Goal: Information Seeking & Learning: Learn about a topic

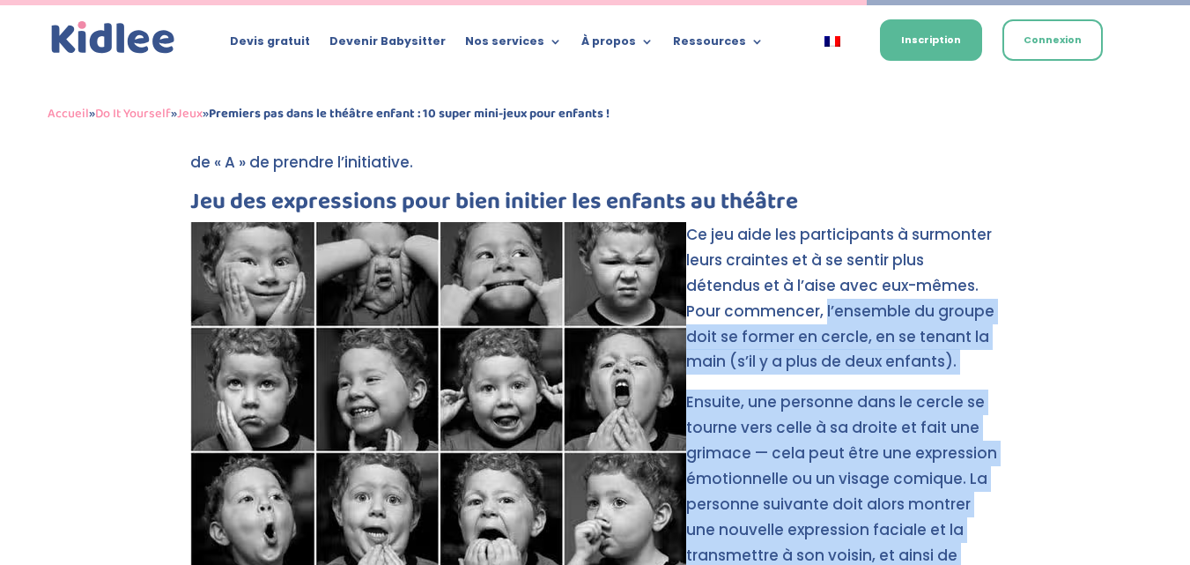
scroll to position [5697, 0]
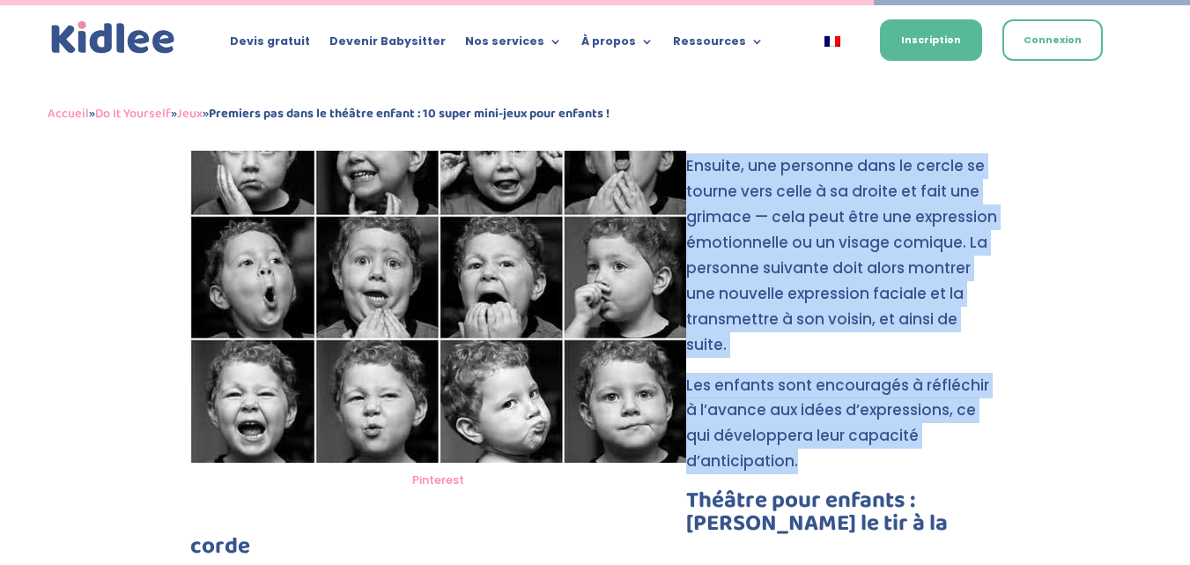
drag, startPoint x: 786, startPoint y: 262, endPoint x: 997, endPoint y: 365, distance: 235.2
click at [997, 373] on p "Les enfants sont encouragés à réfléchir à l’avance aux idées d’expressions, ce …" at bounding box center [595, 431] width 810 height 117
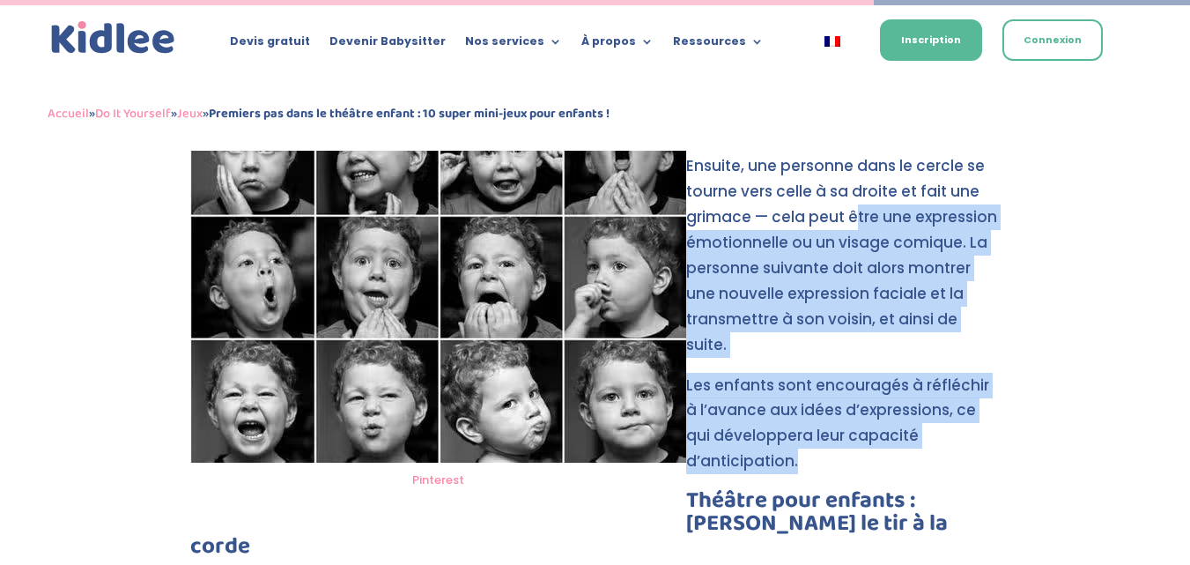
drag, startPoint x: 997, startPoint y: 361, endPoint x: 858, endPoint y: 154, distance: 249.4
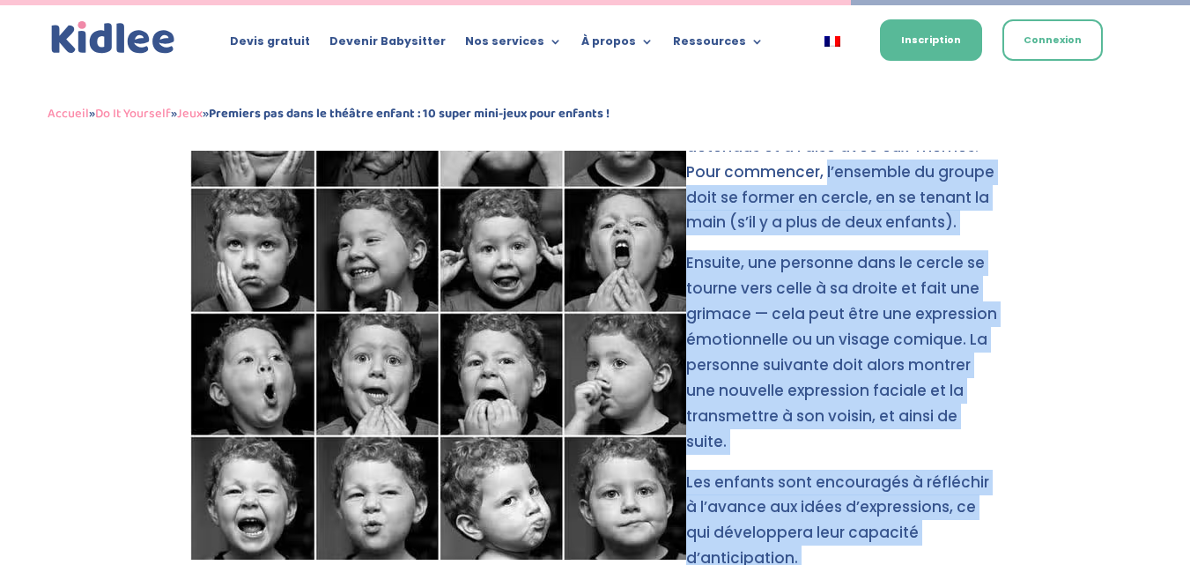
scroll to position [5606, 0]
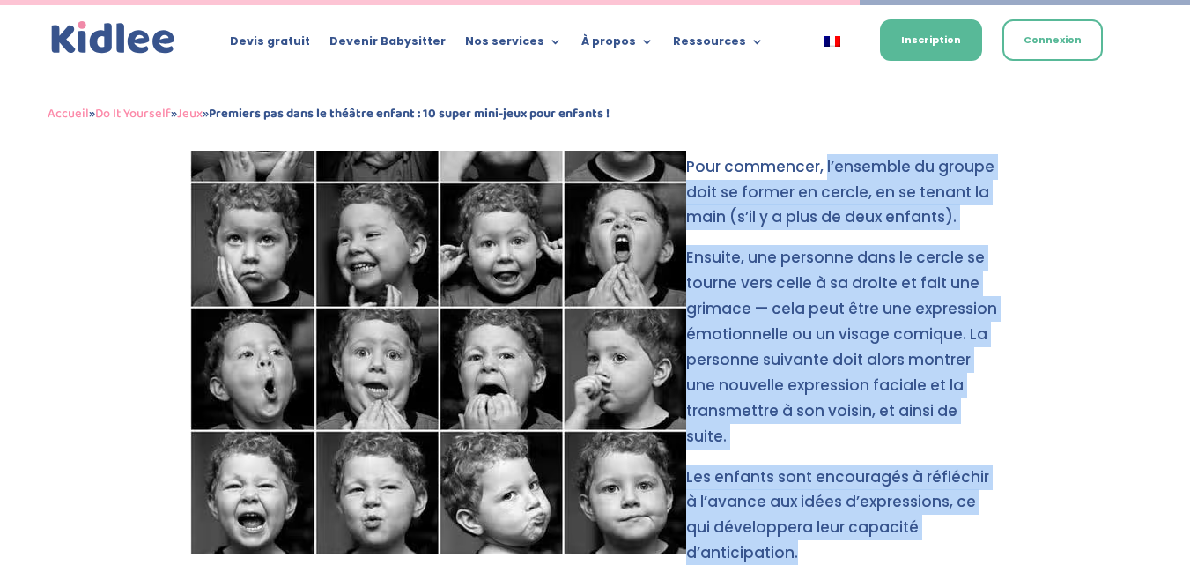
drag, startPoint x: 784, startPoint y: 375, endPoint x: 998, endPoint y: 458, distance: 229.5
copy div "l’ensemble du groupe doit se former en cercle, en se tenant la main (s’il y a p…"
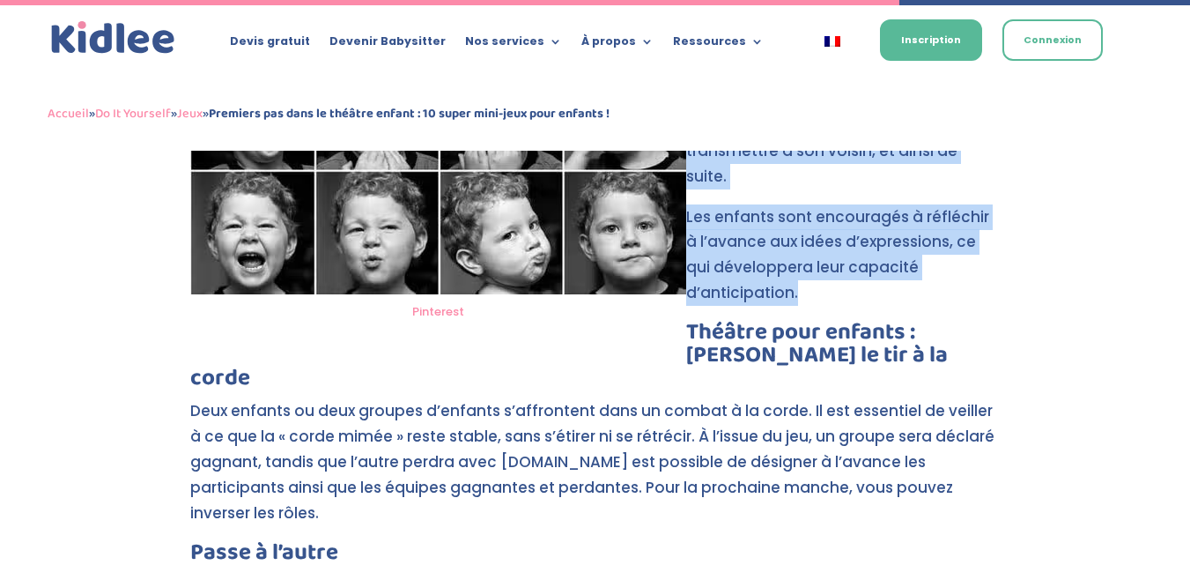
scroll to position [5870, 0]
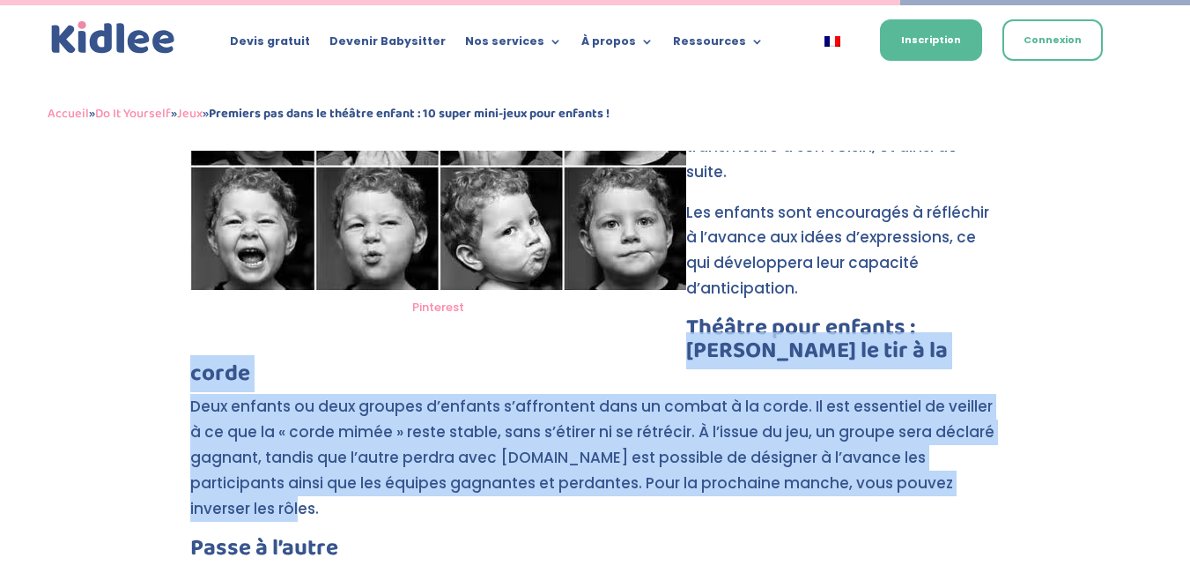
drag, startPoint x: 918, startPoint y: 225, endPoint x: 876, endPoint y: 407, distance: 187.2
copy div "[PERSON_NAME] le tir à la corde Deux enfants ou deux groupes d’enfants s’affron…"
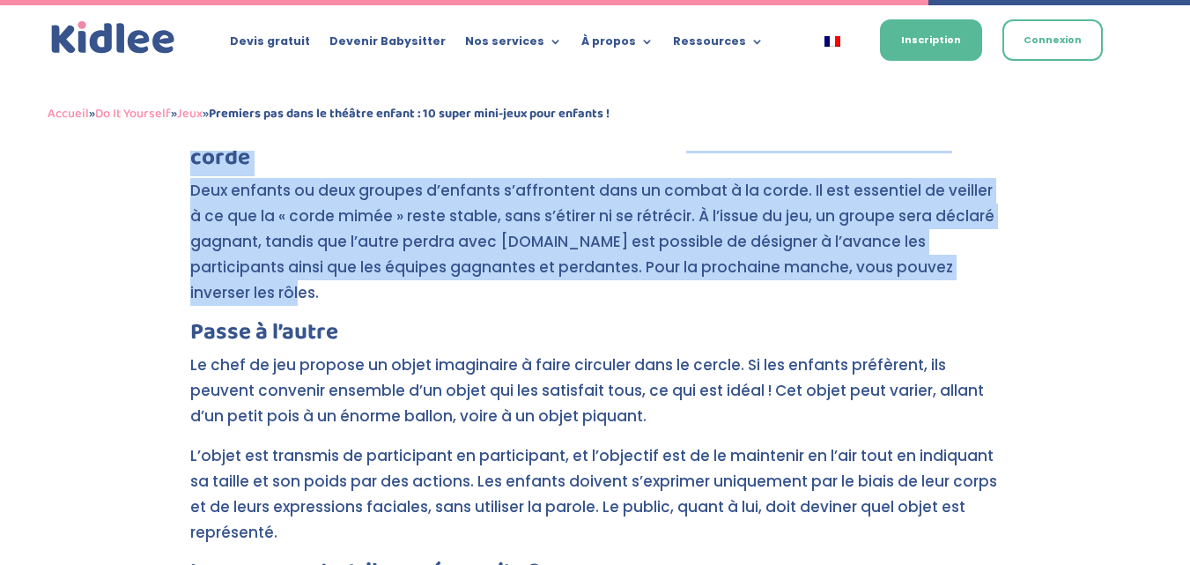
scroll to position [6134, 0]
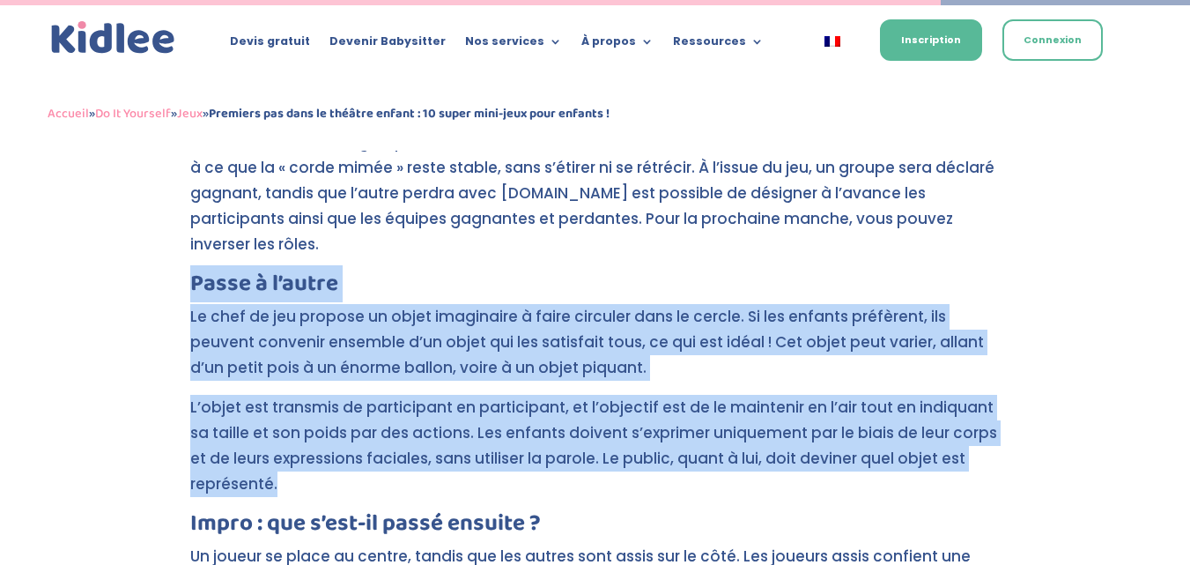
drag, startPoint x: 189, startPoint y: 183, endPoint x: 341, endPoint y: 389, distance: 255.8
copy div "Passe à l’autre Le chef de jeu propose un objet imaginaire à faire circuler dan…"
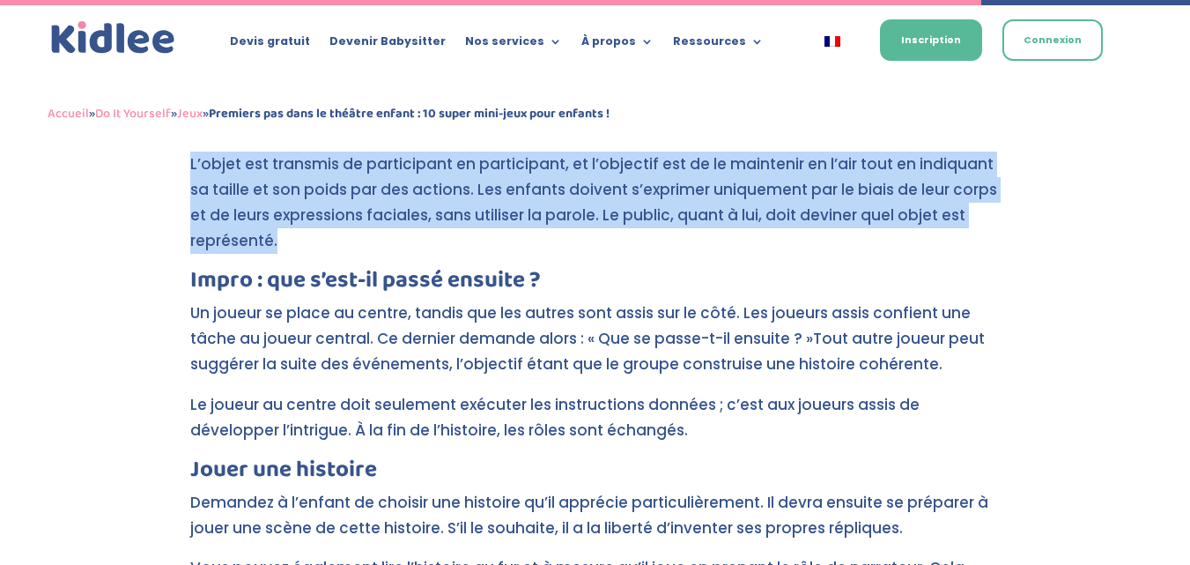
scroll to position [6399, 0]
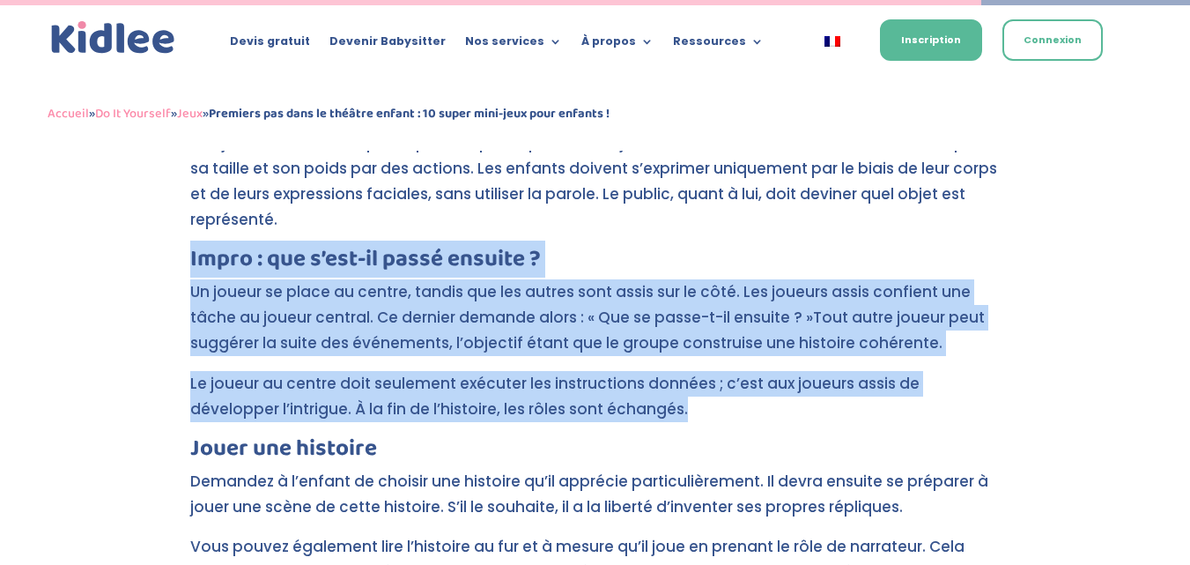
drag, startPoint x: 190, startPoint y: 157, endPoint x: 684, endPoint y: 309, distance: 517.1
copy div "Impro : que s’est-il passé ensuite ? Un joueur se place au centre, tandis que l…"
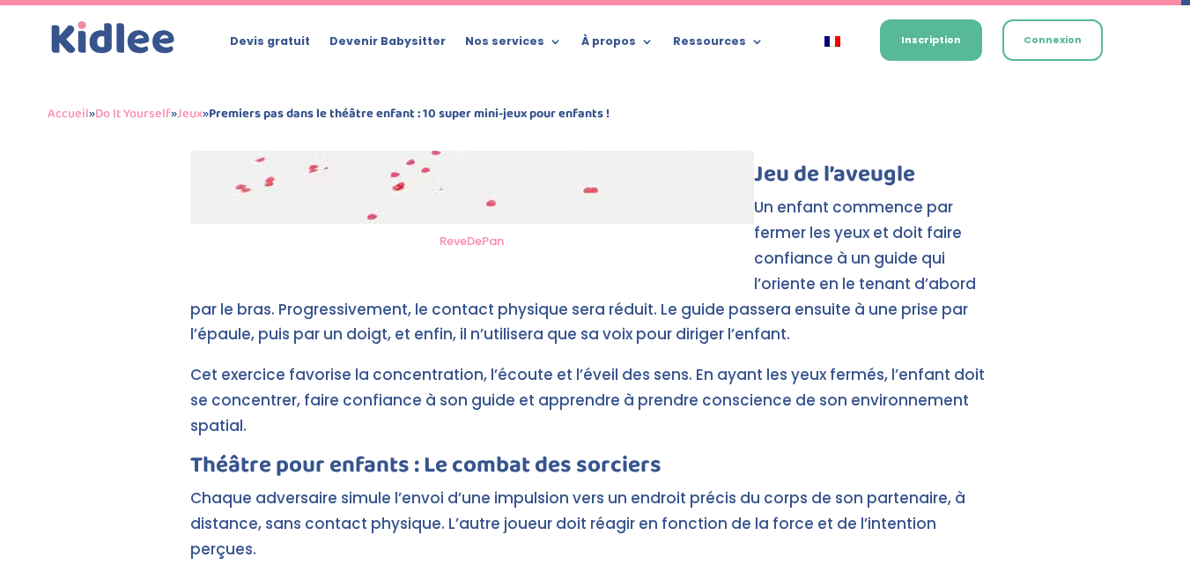
scroll to position [7720, 0]
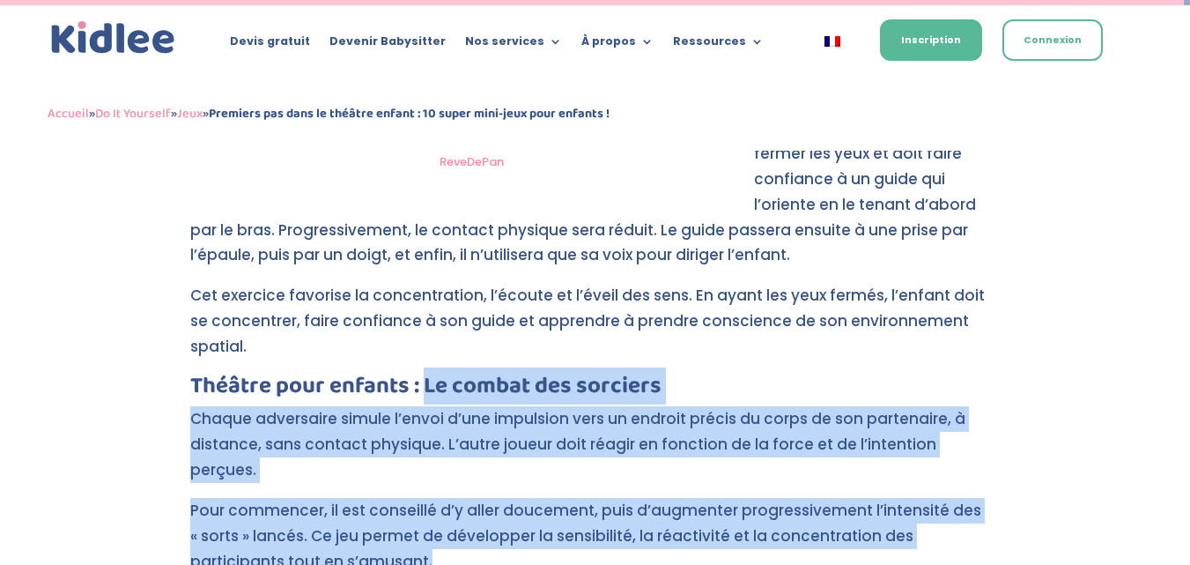
drag, startPoint x: 422, startPoint y: 265, endPoint x: 373, endPoint y: 416, distance: 158.5
copy div "Le combat des sorciers Chaque adversaire simule l’envoi d’une impulsion vers un…"
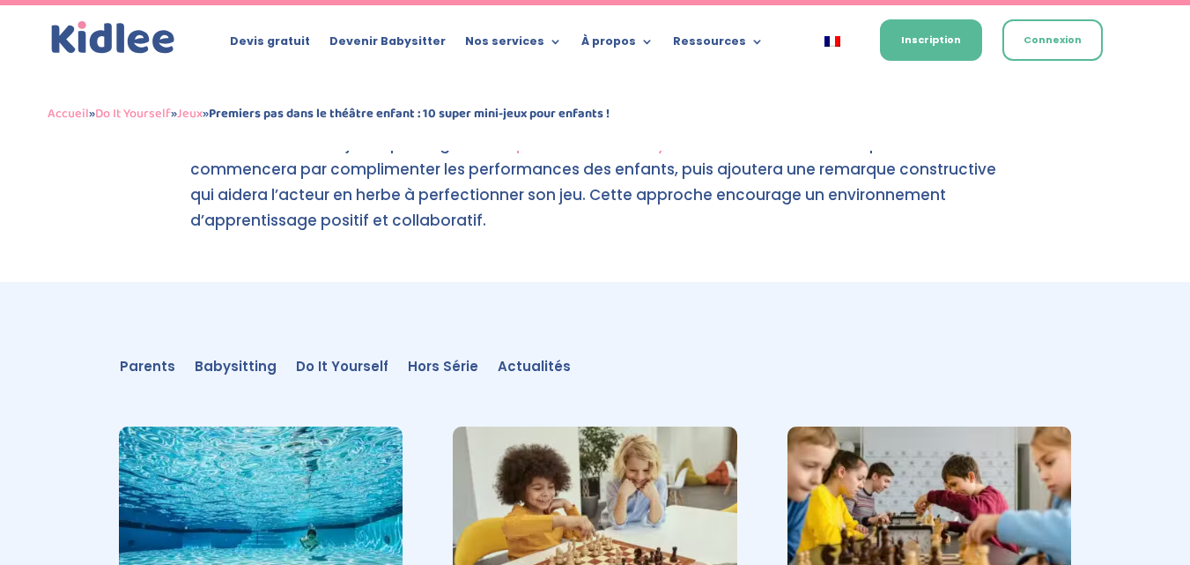
scroll to position [8777, 0]
